Goal: Navigation & Orientation: Find specific page/section

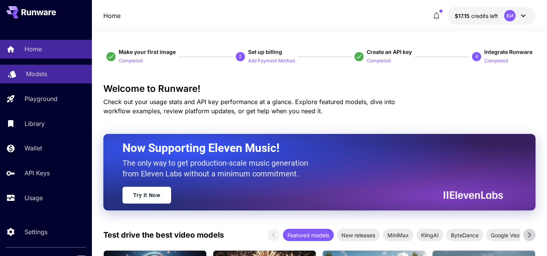
click at [35, 71] on p "Models" at bounding box center [36, 73] width 21 height 9
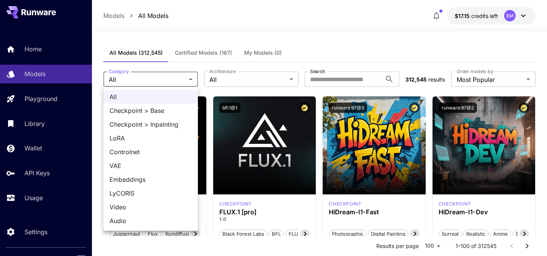
click at [192, 80] on div at bounding box center [273, 128] width 547 height 256
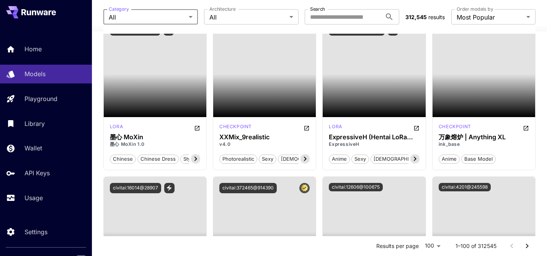
scroll to position [2300, 0]
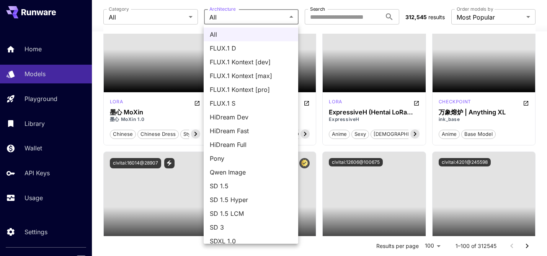
click at [293, 16] on body "**********" at bounding box center [273, 196] width 547 height 4992
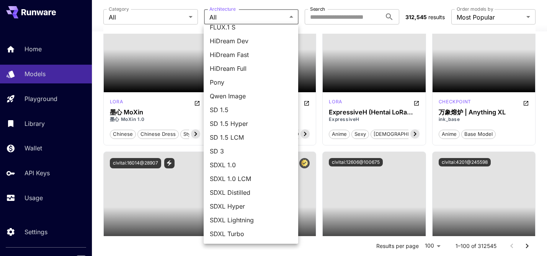
scroll to position [0, 0]
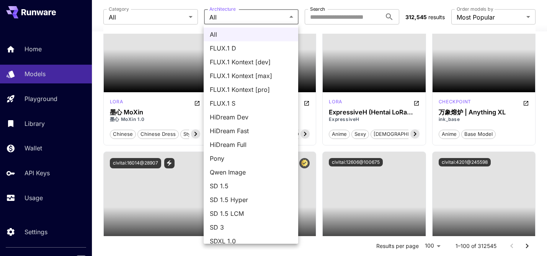
click at [190, 15] on div at bounding box center [273, 128] width 547 height 256
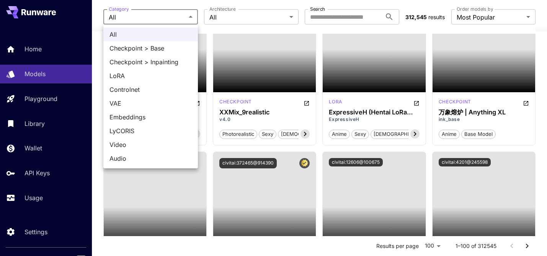
click at [190, 18] on body "**********" at bounding box center [273, 196] width 547 height 4992
click at [67, 46] on div at bounding box center [273, 128] width 547 height 256
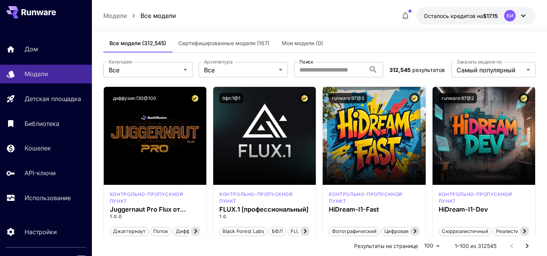
scroll to position [9, 0]
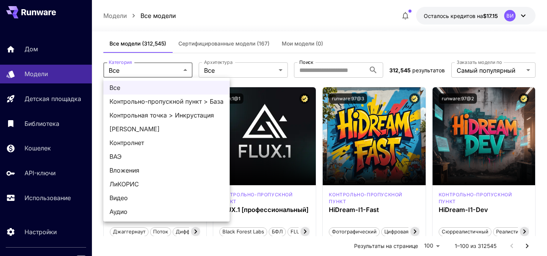
click at [187, 69] on div at bounding box center [273, 128] width 547 height 256
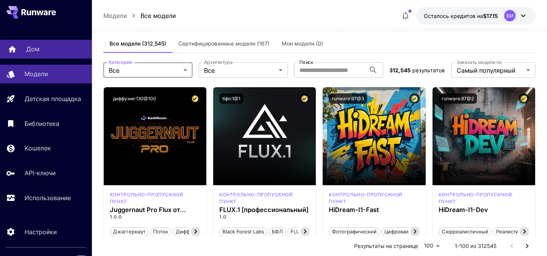
click at [29, 50] on font "Дом" at bounding box center [32, 49] width 13 height 8
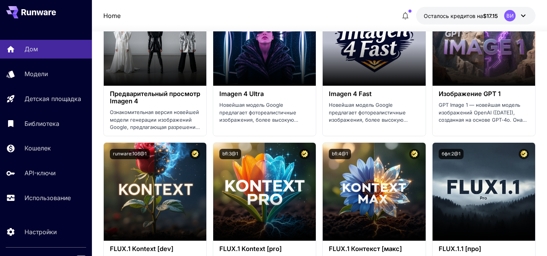
scroll to position [1534, 0]
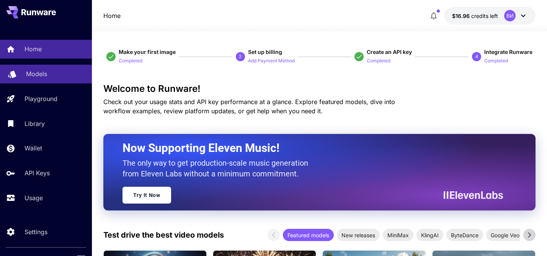
click at [33, 73] on p "Models" at bounding box center [36, 73] width 21 height 9
